Goal: Transaction & Acquisition: Purchase product/service

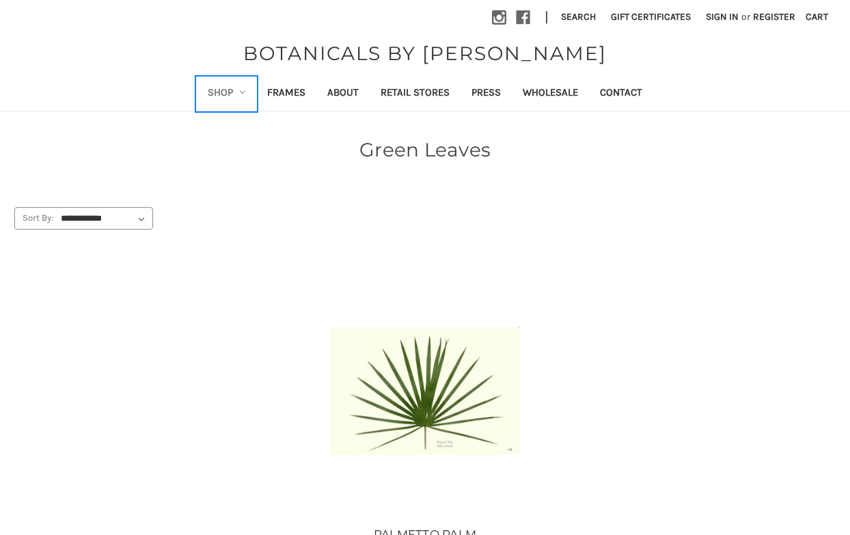
click at [232, 90] on link "Shop" at bounding box center [227, 93] width 60 height 33
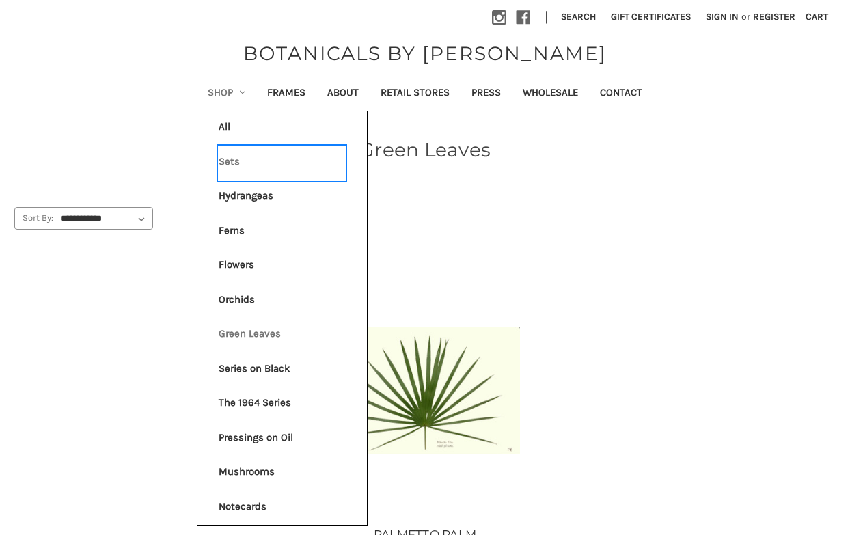
click at [234, 164] on link "Sets" at bounding box center [282, 163] width 126 height 34
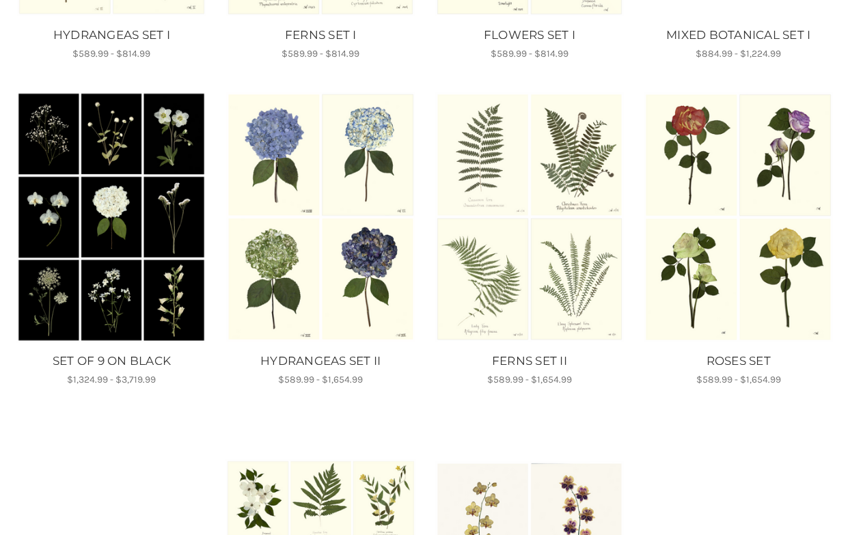
scroll to position [498, 0]
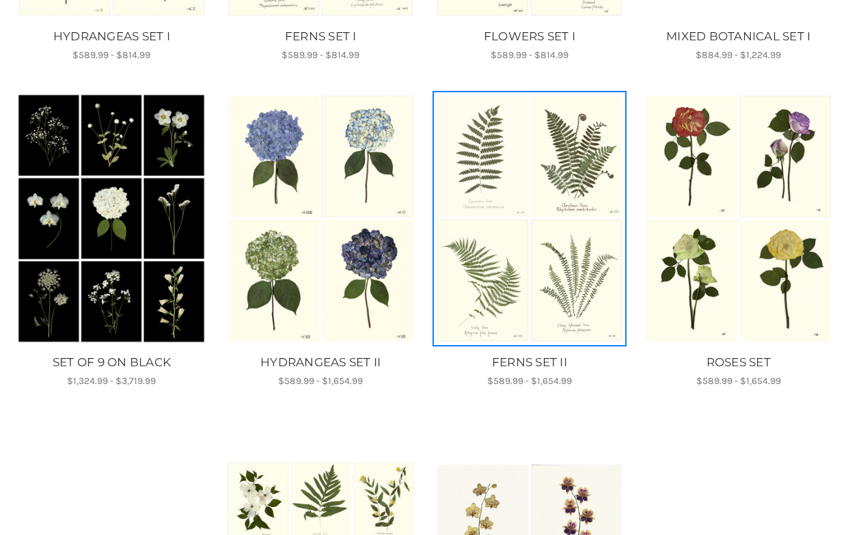
click at [530, 206] on img "FERNS SET II, Price range from $589.99 to $1,654.99\a\a" at bounding box center [530, 218] width 191 height 251
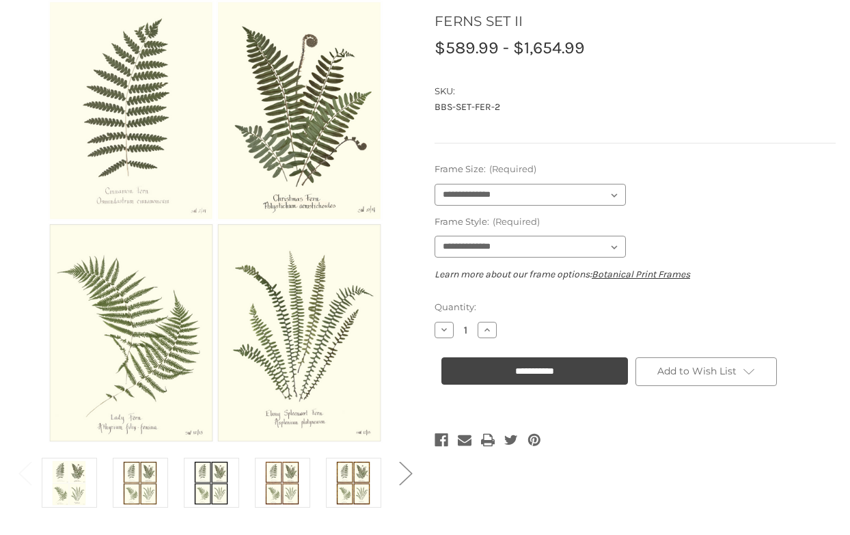
scroll to position [149, 0]
click at [260, 487] on link at bounding box center [282, 482] width 55 height 50
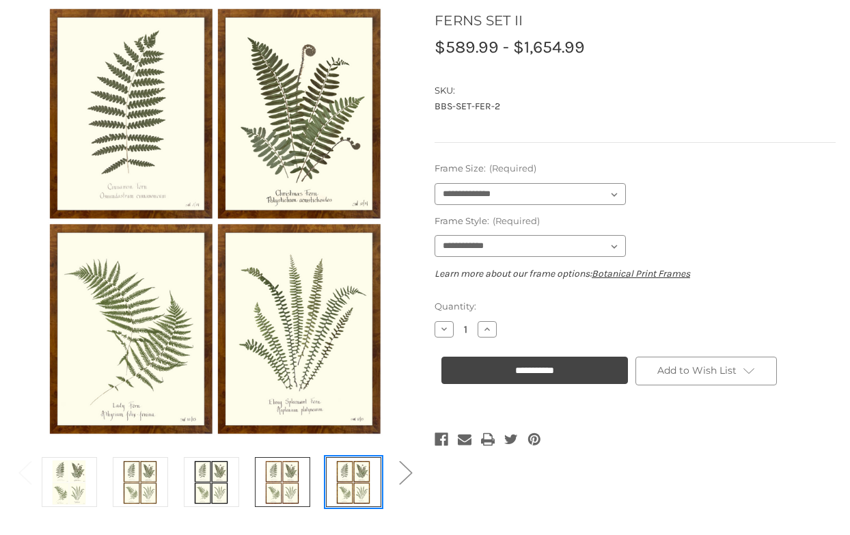
click at [365, 473] on img at bounding box center [353, 482] width 34 height 46
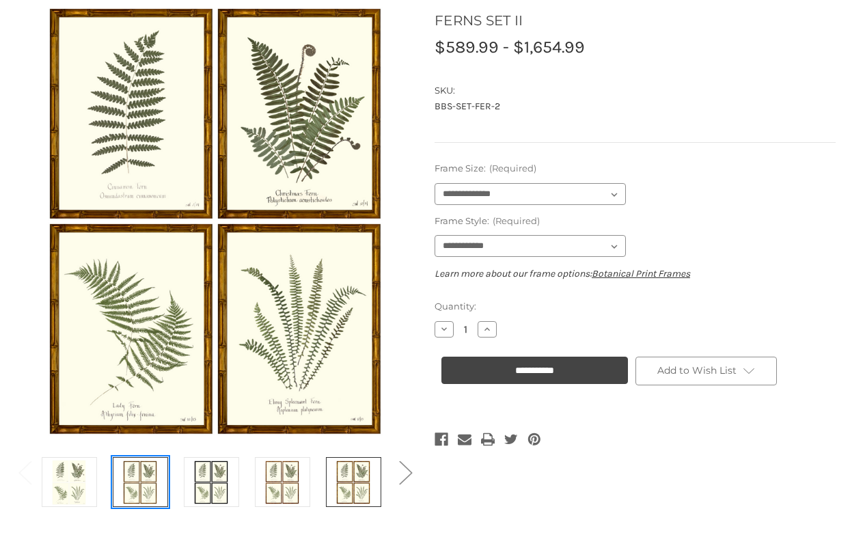
click at [126, 473] on img at bounding box center [140, 482] width 34 height 46
select select "****"
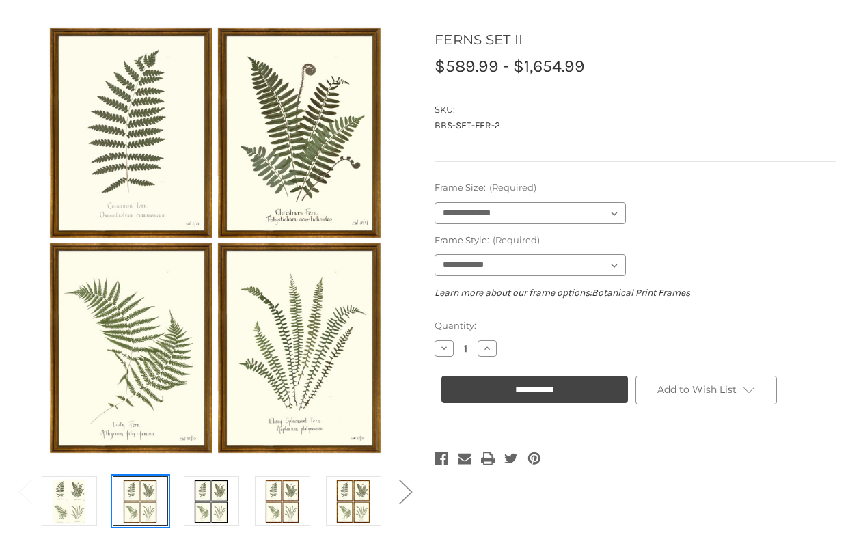
scroll to position [128, 0]
